Goal: Transaction & Acquisition: Purchase product/service

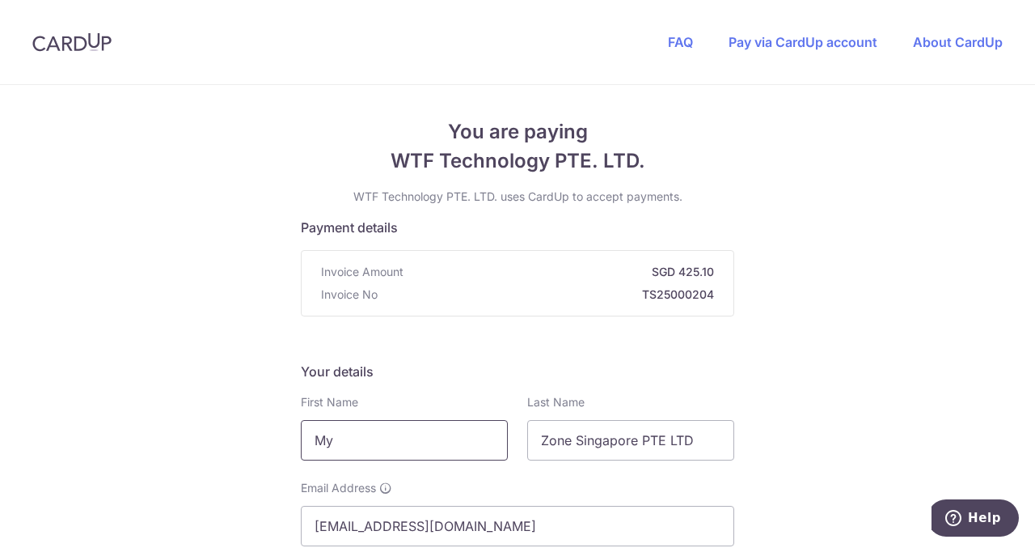
click at [351, 440] on input "My" at bounding box center [404, 440] width 207 height 40
type input "y"
click at [395, 442] on input "[PERSON_NAME]" at bounding box center [404, 440] width 207 height 40
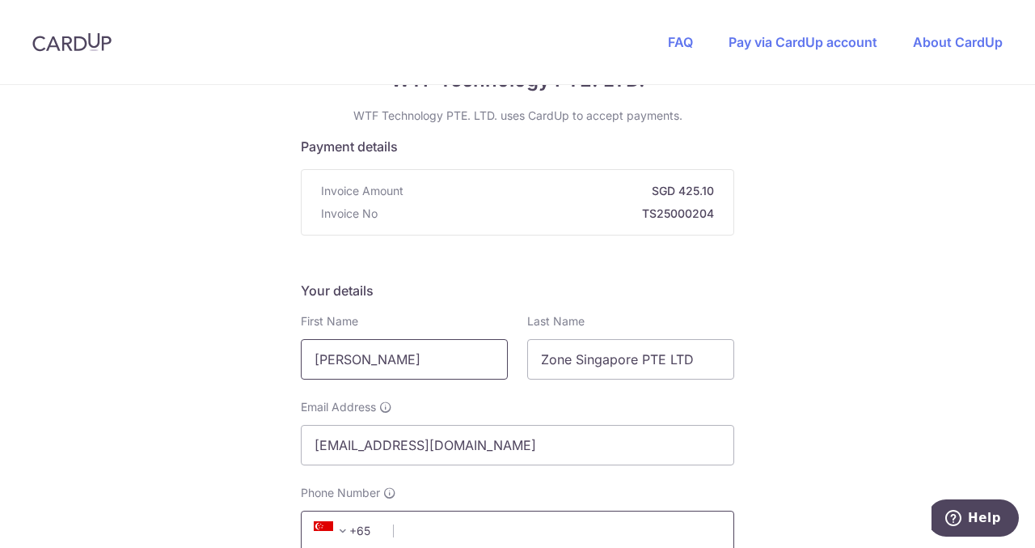
scroll to position [162, 0]
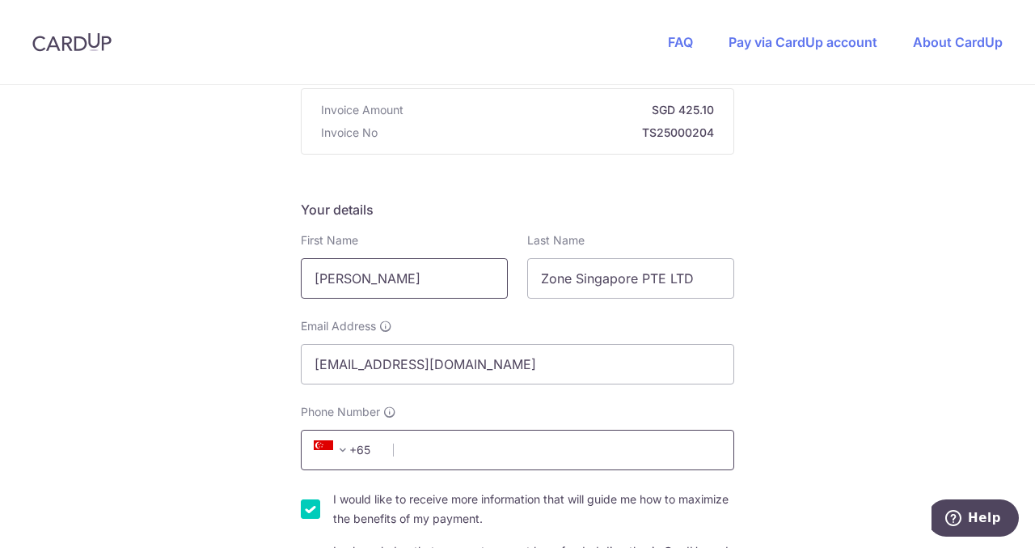
type input "[PERSON_NAME]"
click at [414, 449] on input "Phone Number" at bounding box center [518, 449] width 434 height 40
click at [413, 454] on input "Phone Number" at bounding box center [518, 449] width 434 height 40
type input "90053918"
type input "189560"
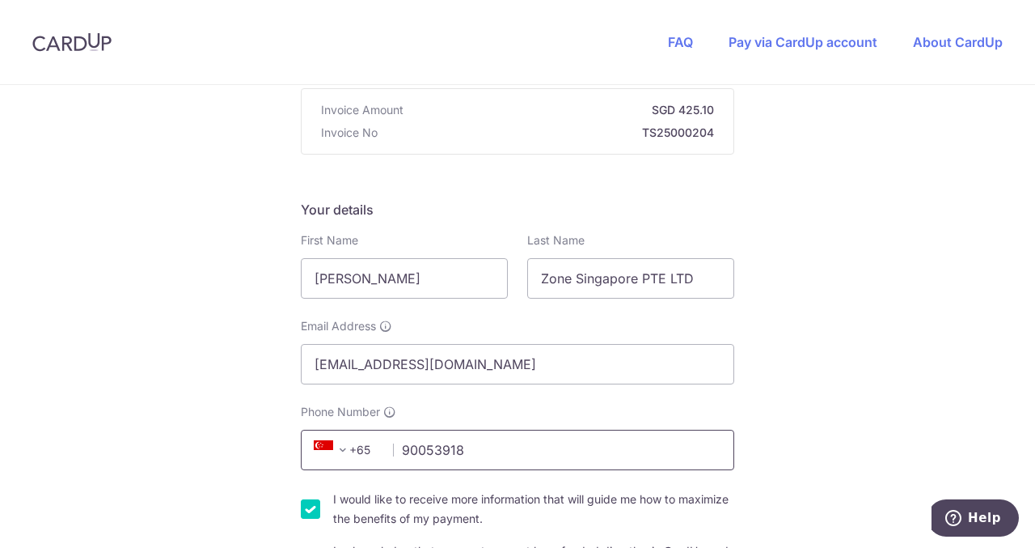
type input "room [STREET_ADDRESS]"
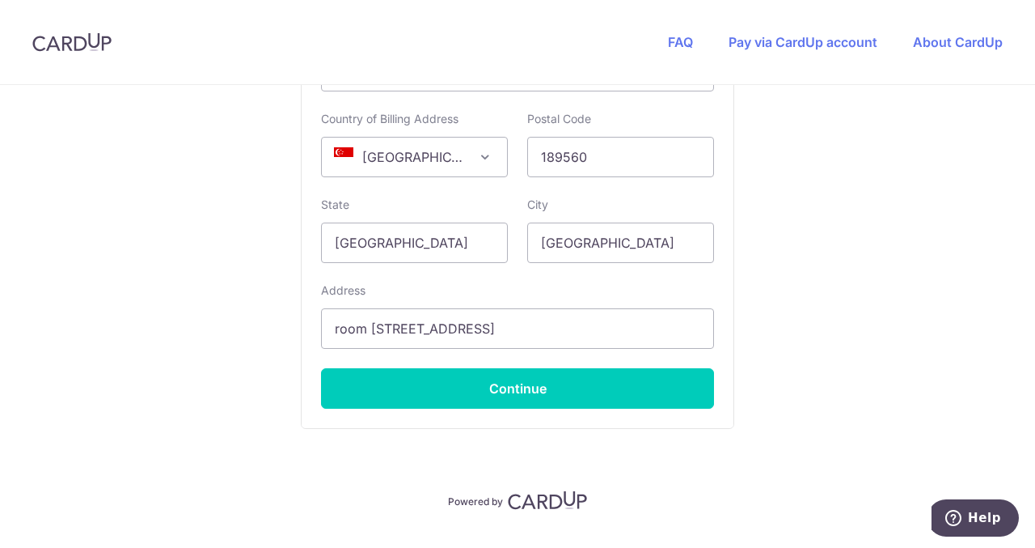
scroll to position [1111, 0]
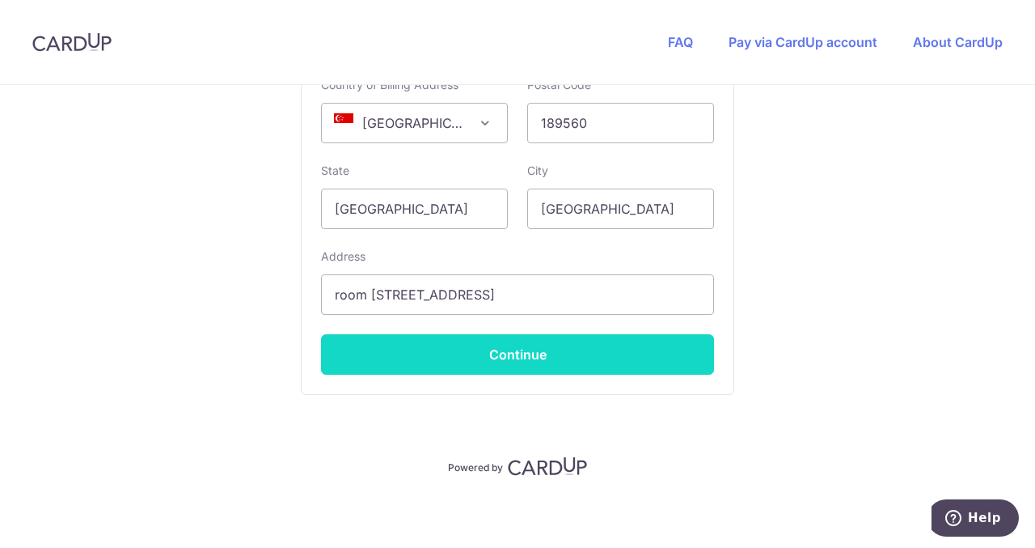
click at [482, 350] on button "Continue" at bounding box center [517, 354] width 393 height 40
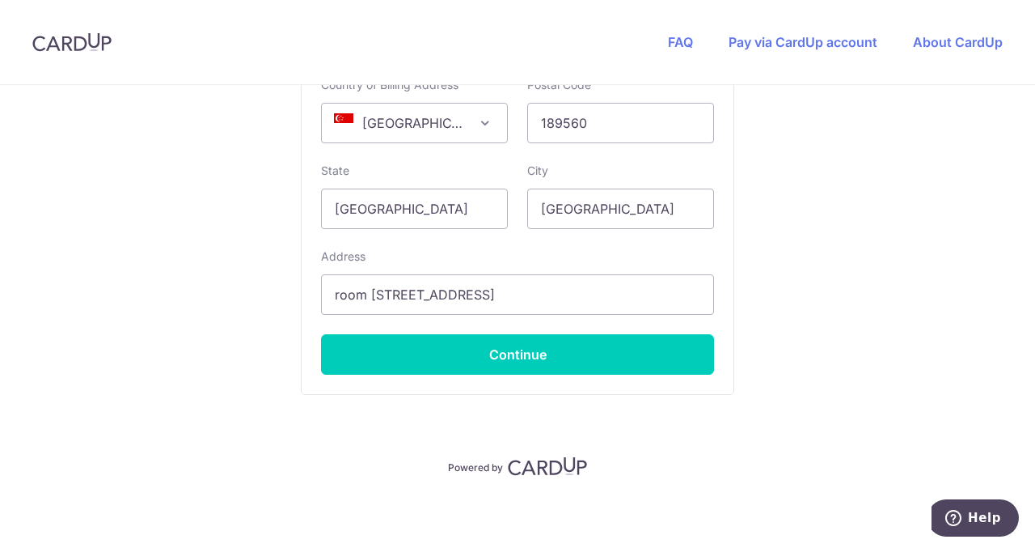
scroll to position [405, 0]
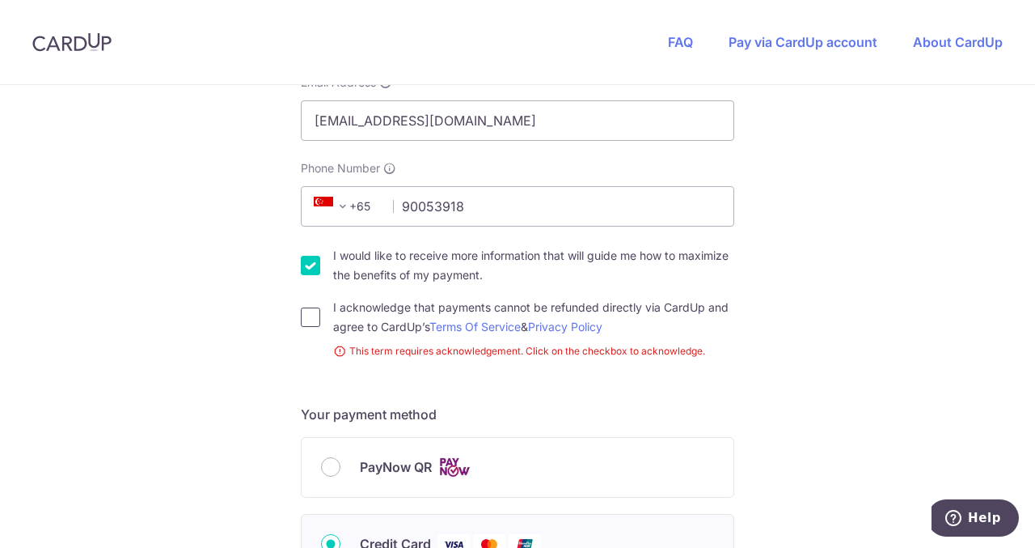
click at [309, 319] on input "I acknowledge that payments cannot be refunded directly via CardUp and agree to…" at bounding box center [310, 316] width 19 height 19
checkbox input "true"
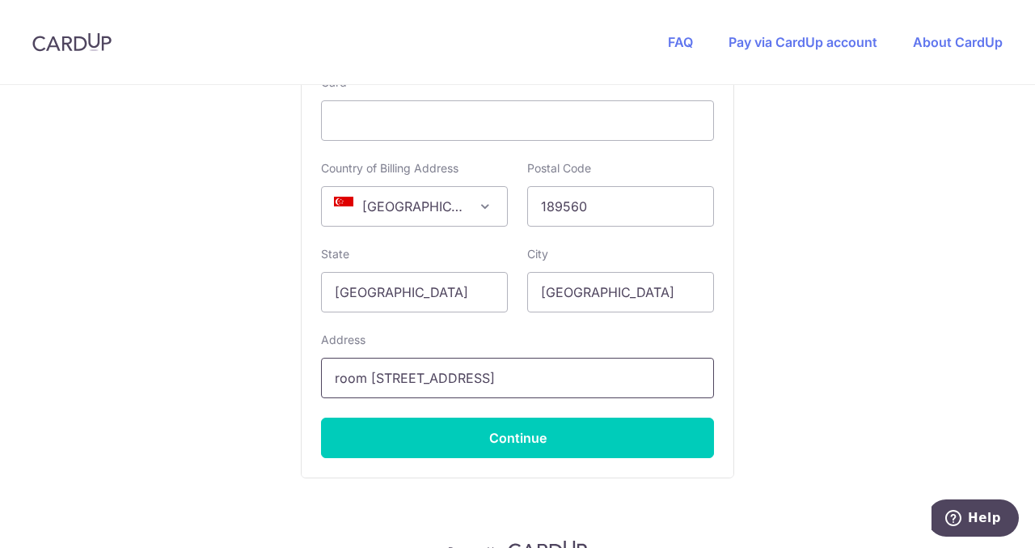
scroll to position [1052, 0]
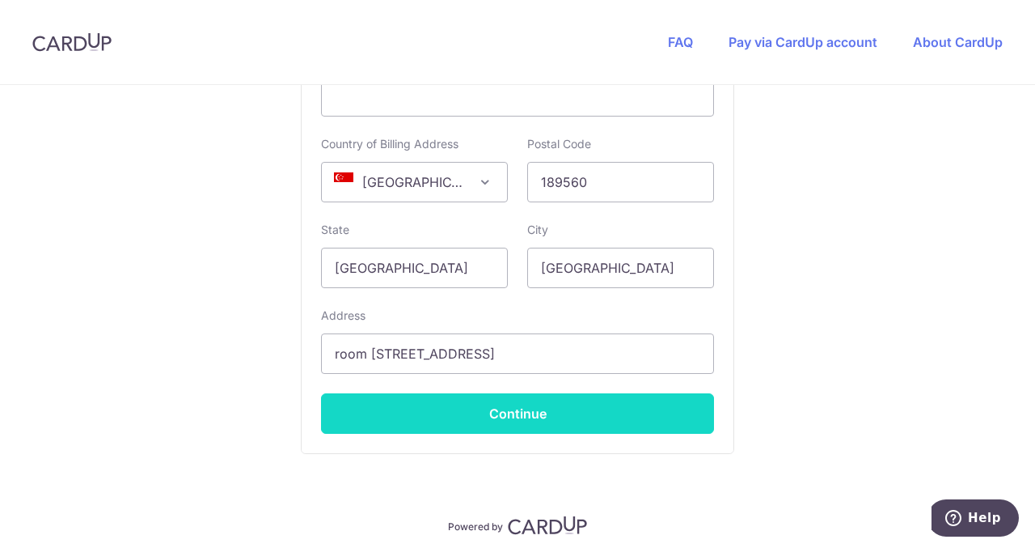
click at [510, 403] on button "Continue" at bounding box center [517, 413] width 393 height 40
type input "**** 6987"
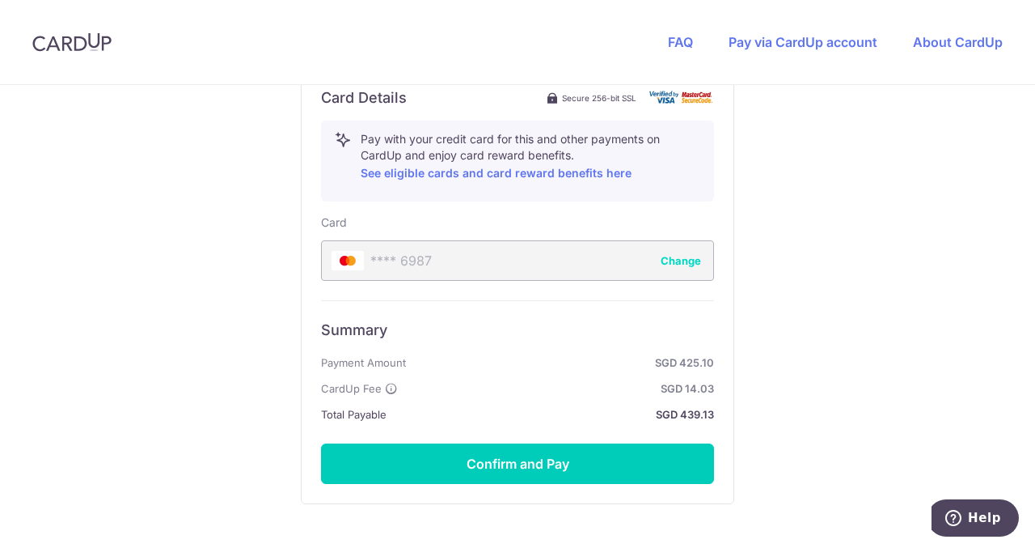
scroll to position [969, 0]
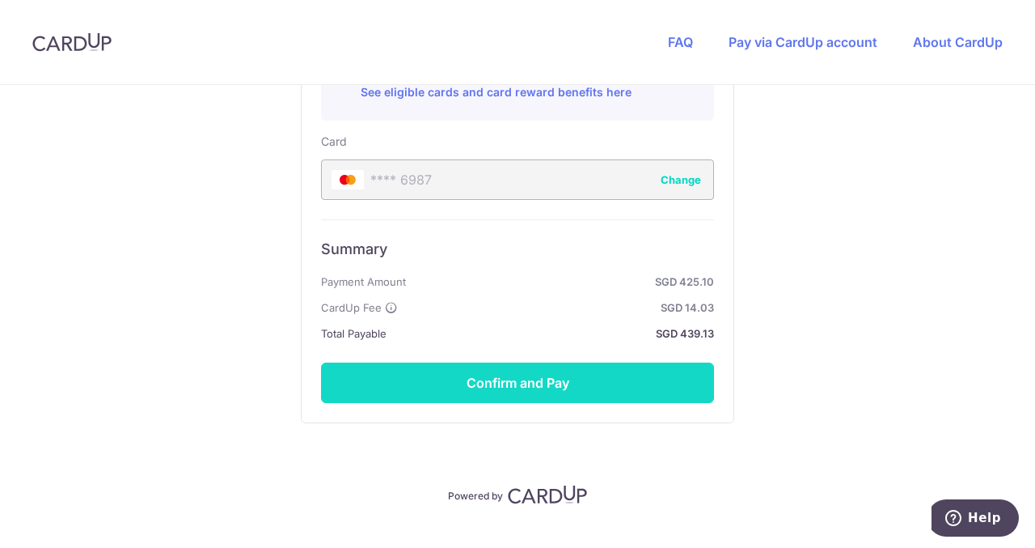
click at [501, 379] on button "Confirm and Pay" at bounding box center [517, 382] width 393 height 40
